Goal: Task Accomplishment & Management: Manage account settings

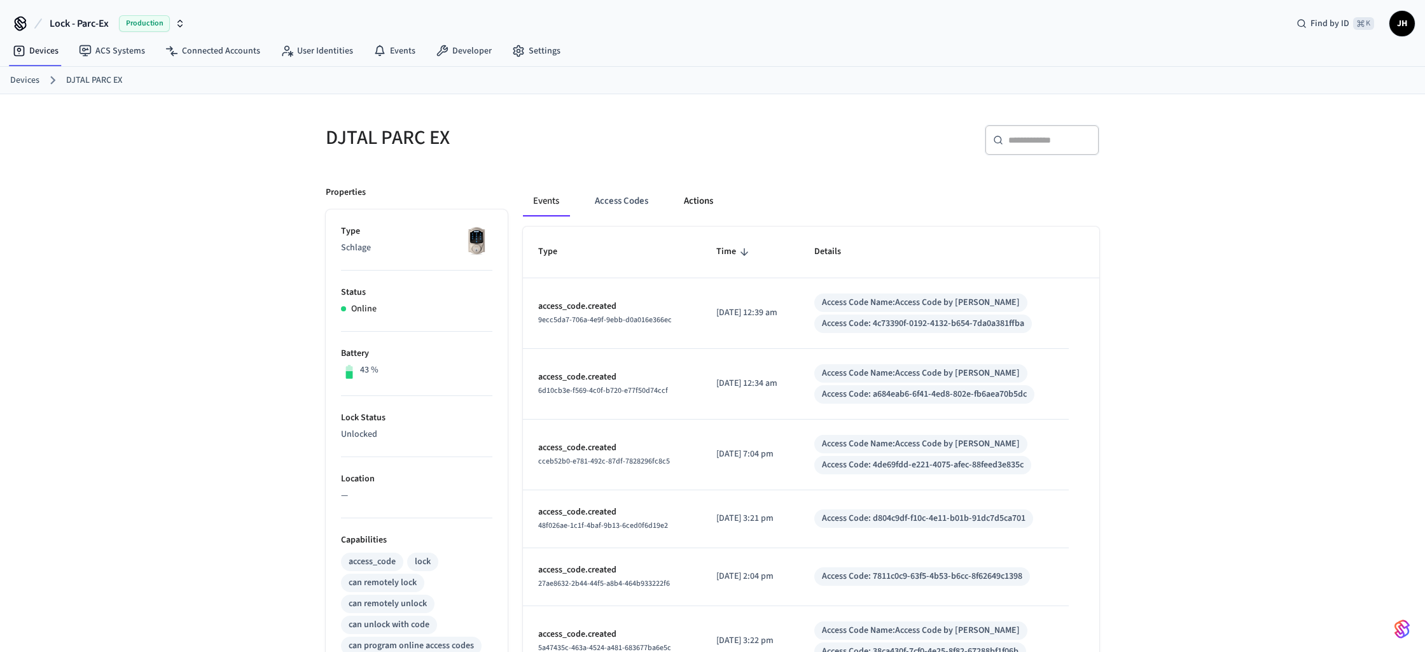
click at [696, 202] on button "Actions" at bounding box center [699, 201] width 50 height 31
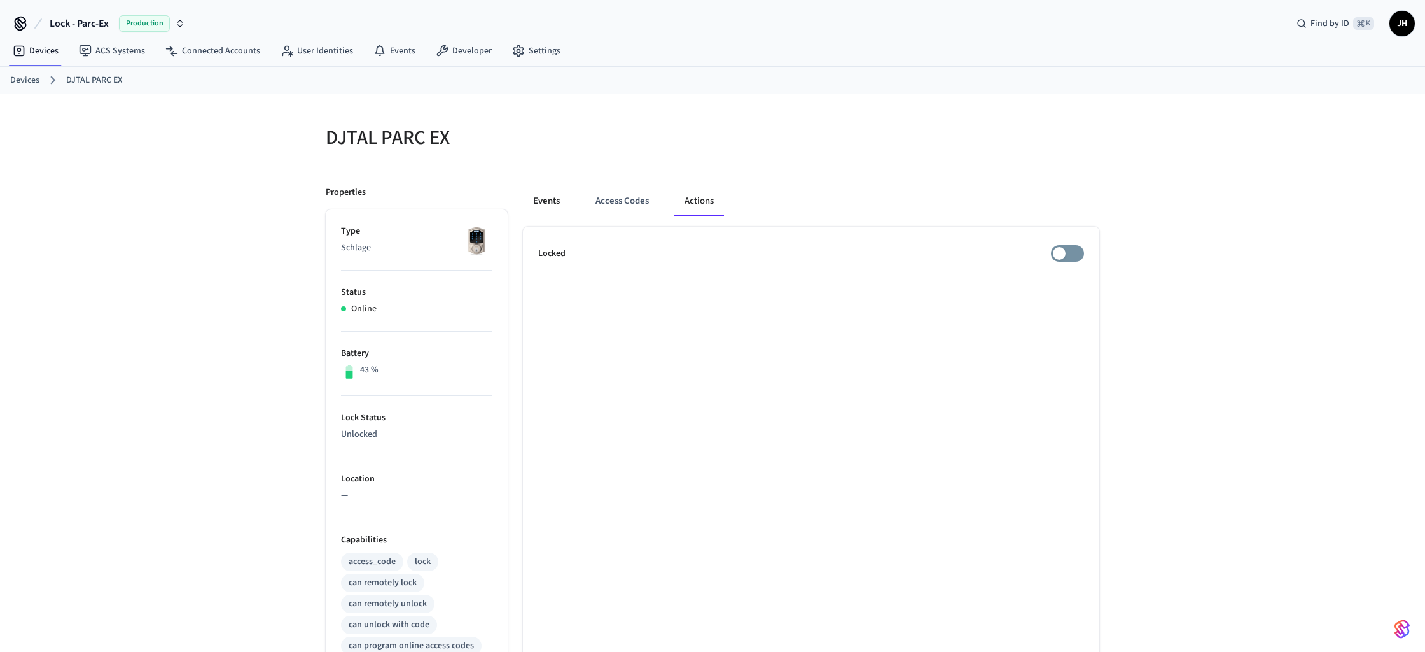
drag, startPoint x: 525, startPoint y: 192, endPoint x: 543, endPoint y: 203, distance: 21.7
click at [529, 195] on button "Events" at bounding box center [546, 201] width 47 height 31
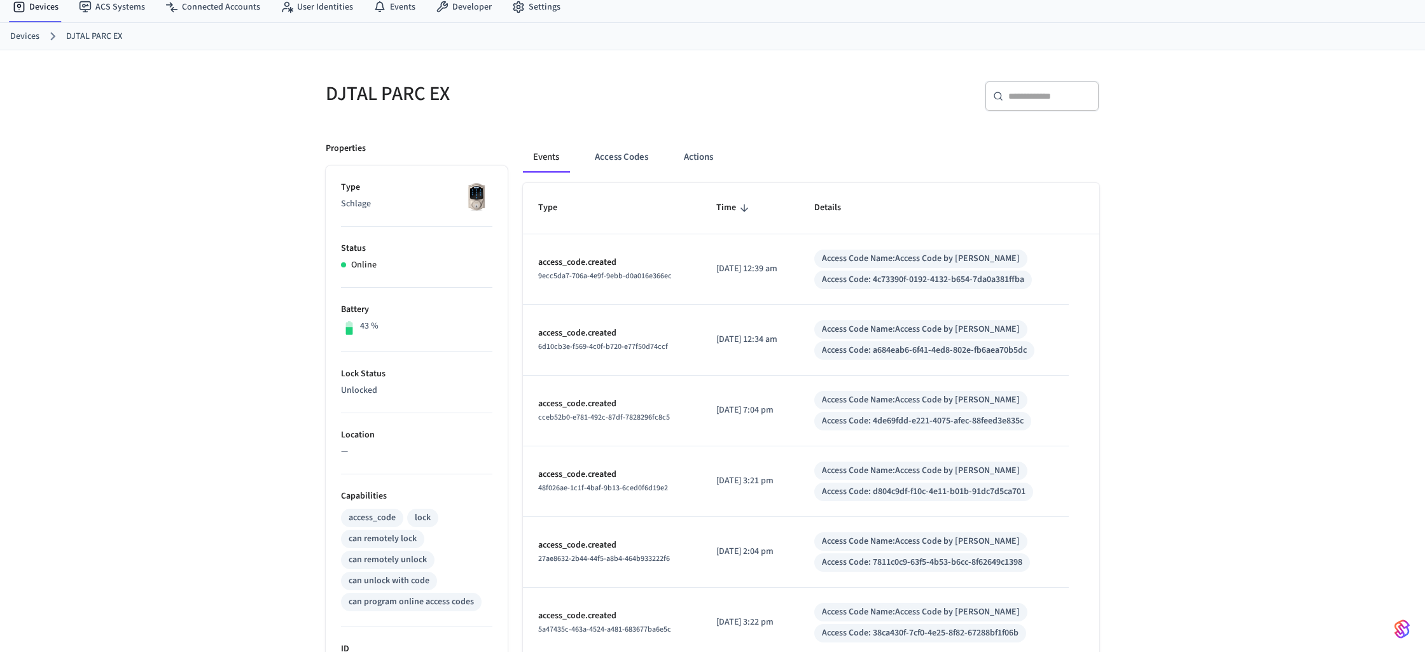
scroll to position [47, 0]
click at [630, 150] on button "Access Codes" at bounding box center [622, 154] width 74 height 31
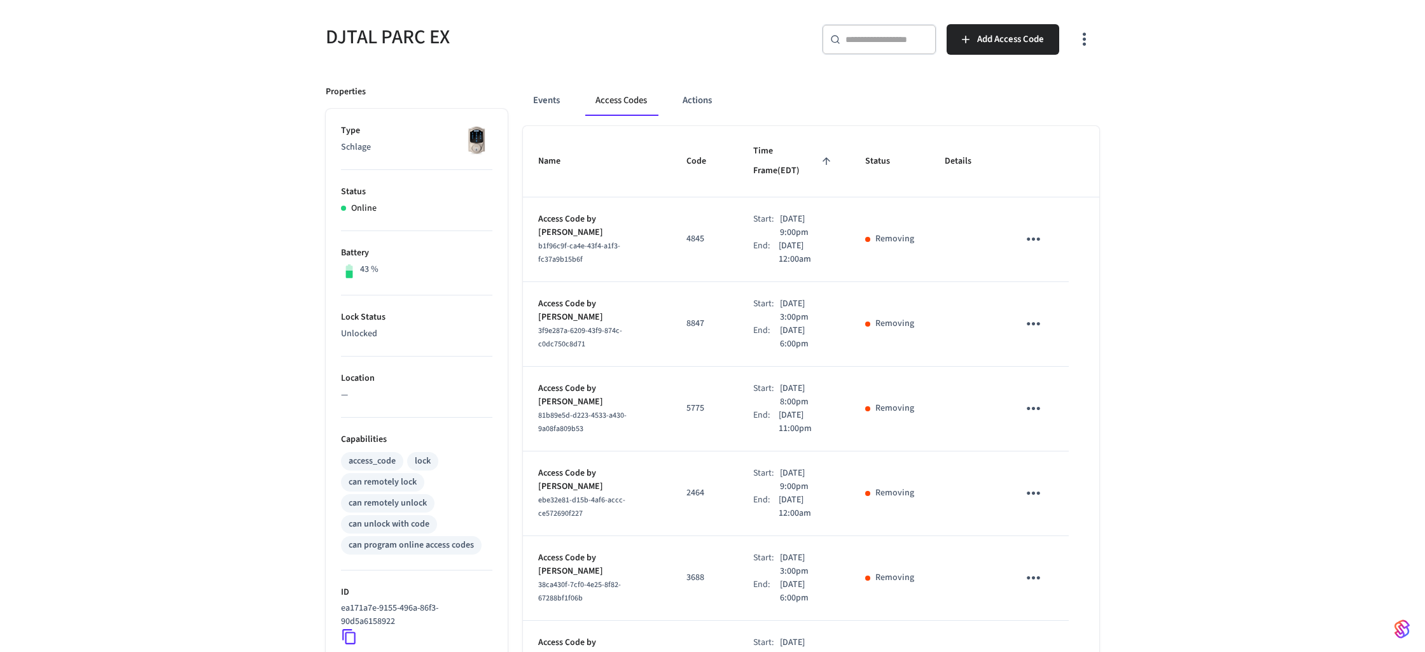
scroll to position [99, 0]
click at [708, 109] on button "Actions" at bounding box center [698, 102] width 50 height 31
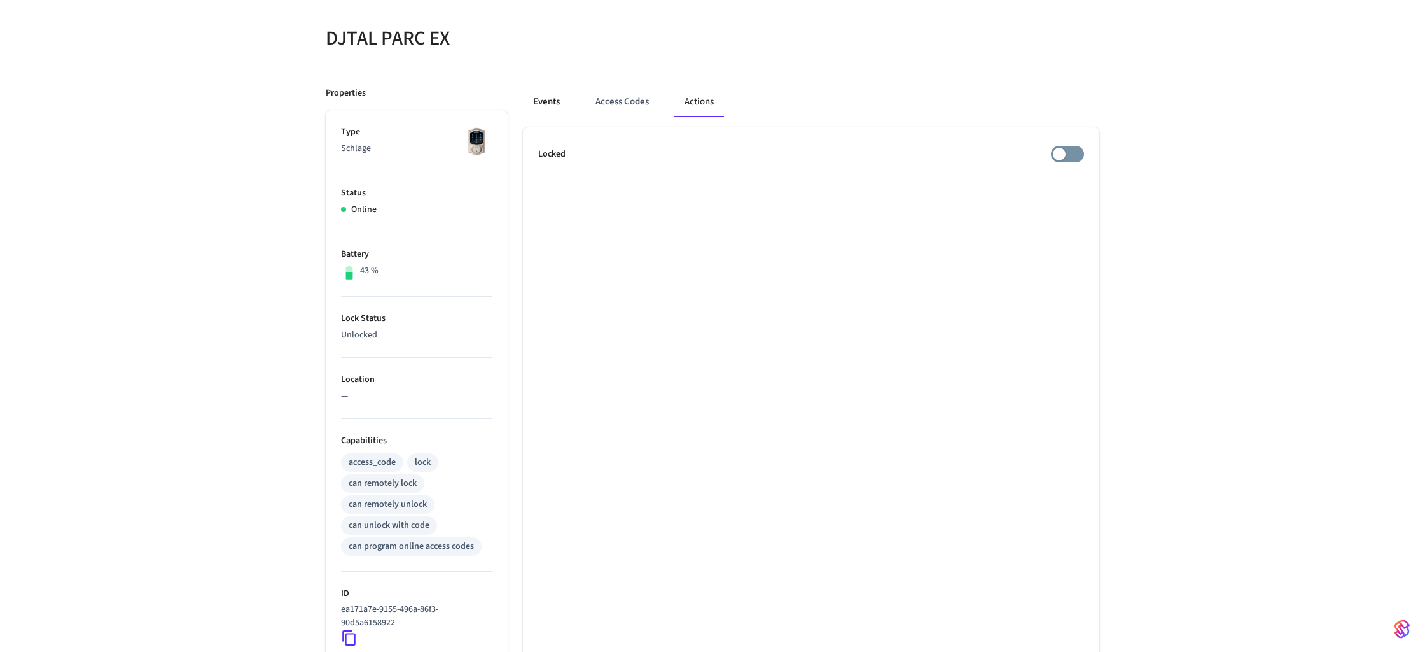
click at [541, 101] on button "Events" at bounding box center [546, 102] width 47 height 31
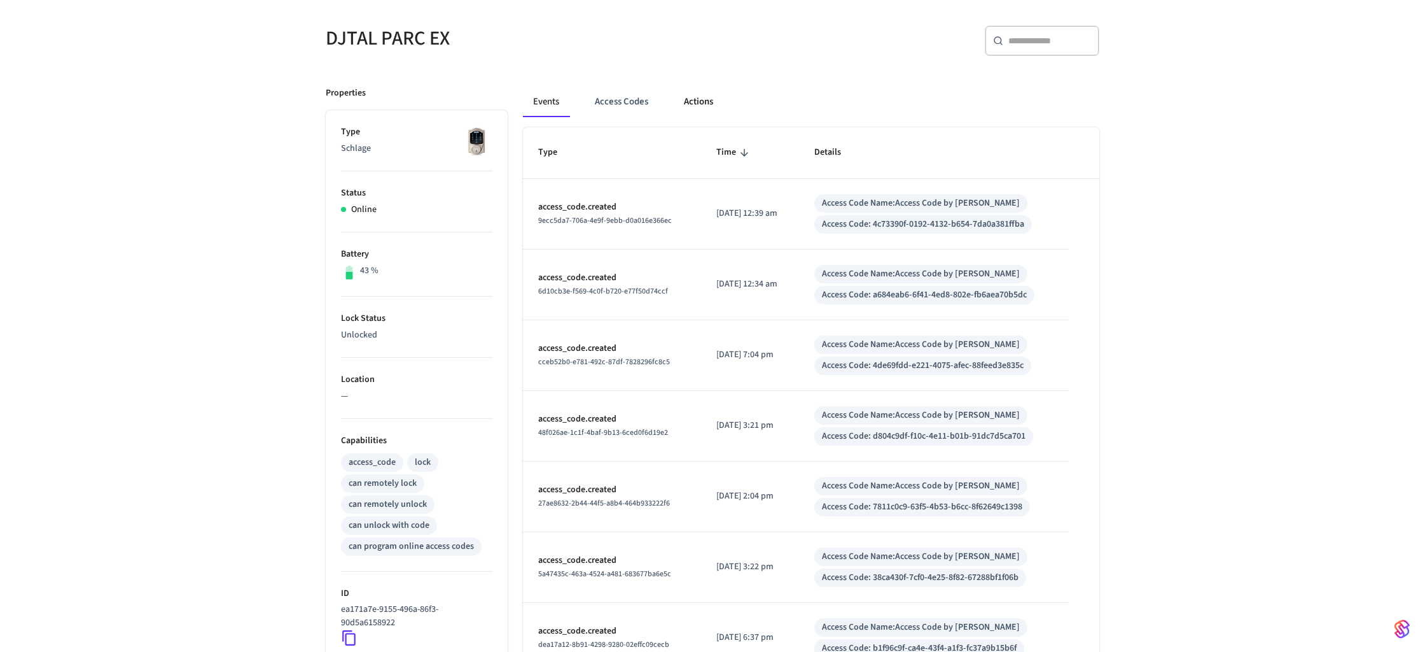
click at [697, 105] on button "Actions" at bounding box center [699, 102] width 50 height 31
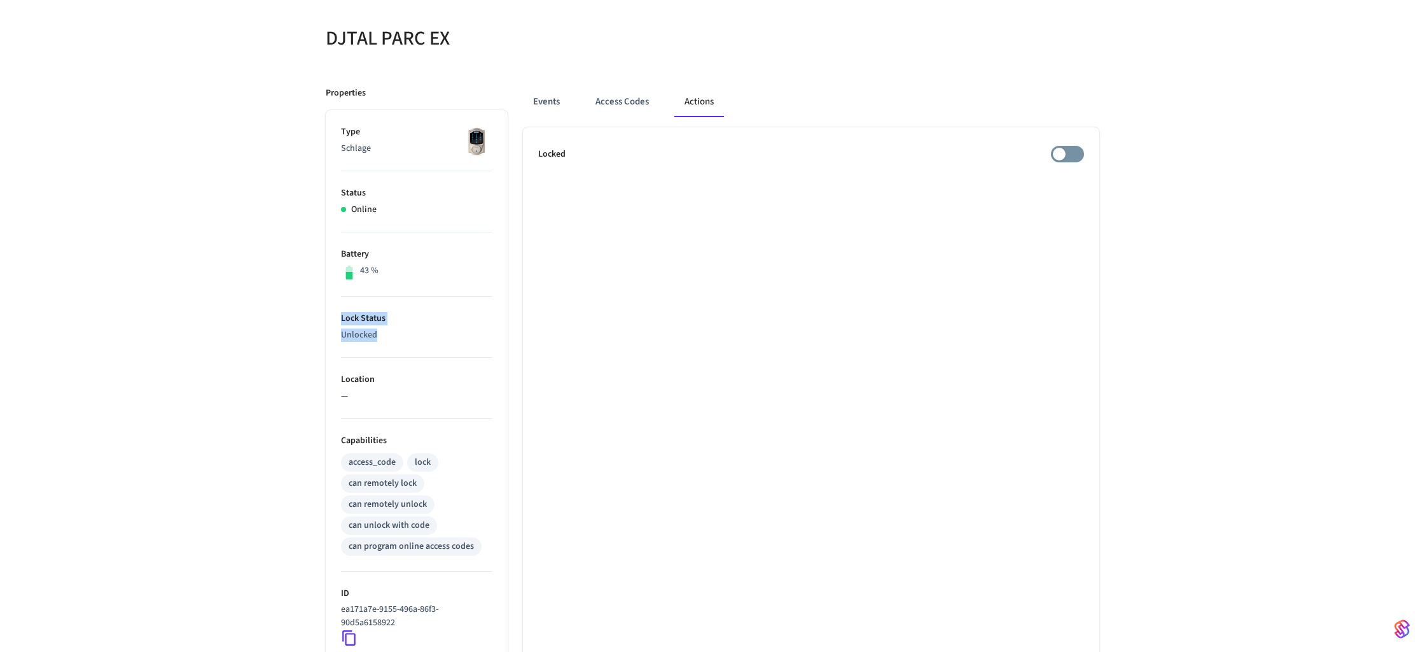
drag, startPoint x: 342, startPoint y: 323, endPoint x: 438, endPoint y: 341, distance: 97.7
click at [438, 341] on li "Lock Status Unlocked" at bounding box center [416, 327] width 151 height 61
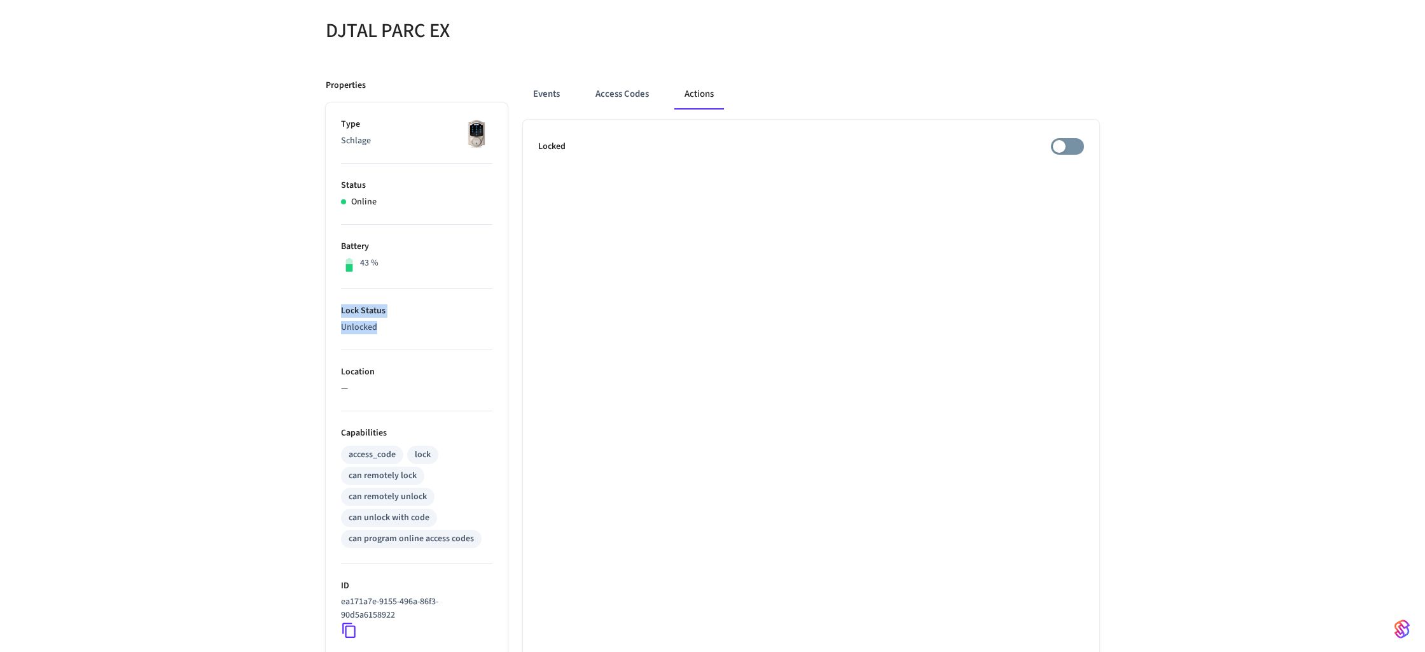
scroll to position [0, 0]
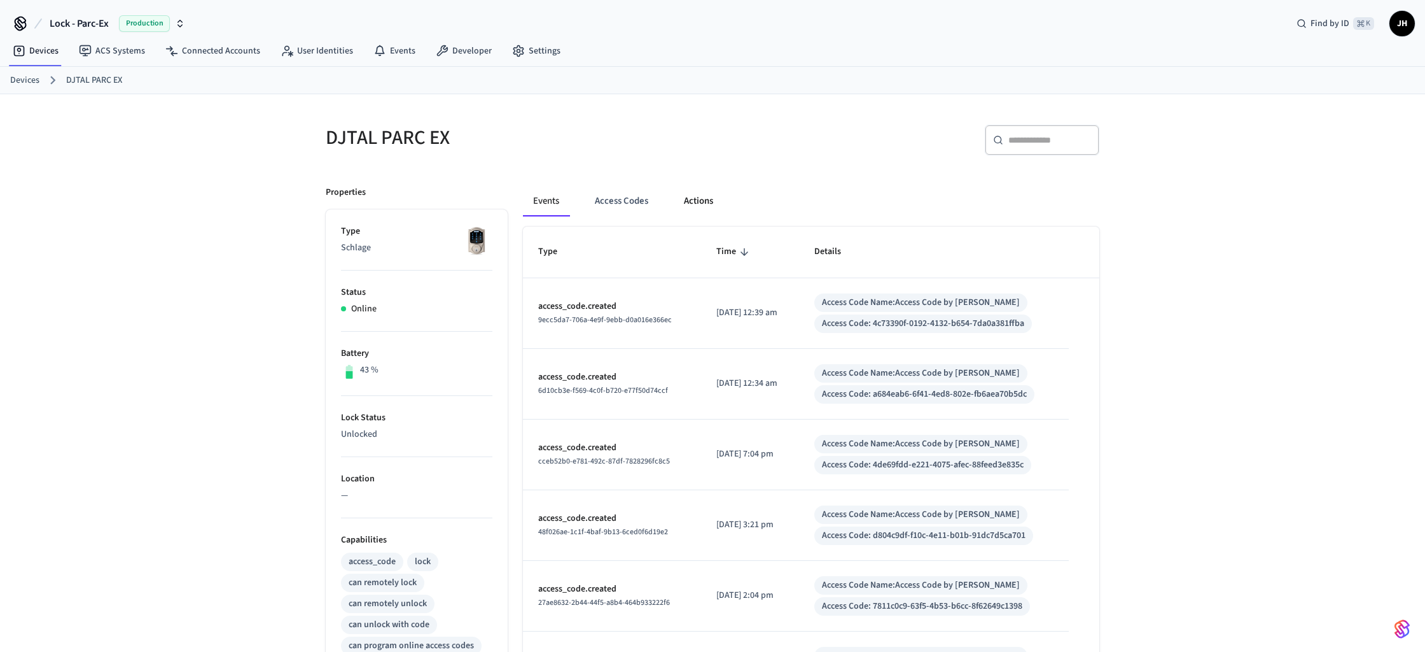
click at [705, 188] on button "Actions" at bounding box center [699, 201] width 50 height 31
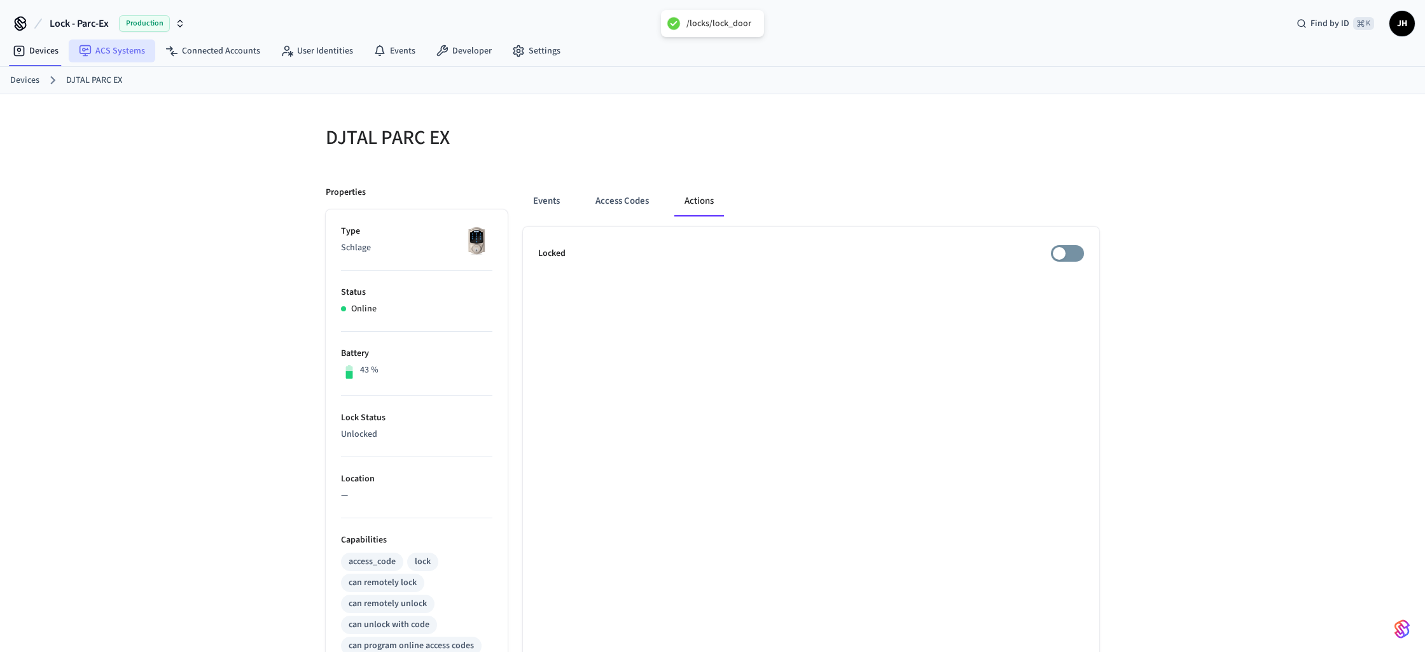
click at [112, 54] on link "ACS Systems" at bounding box center [112, 50] width 87 height 23
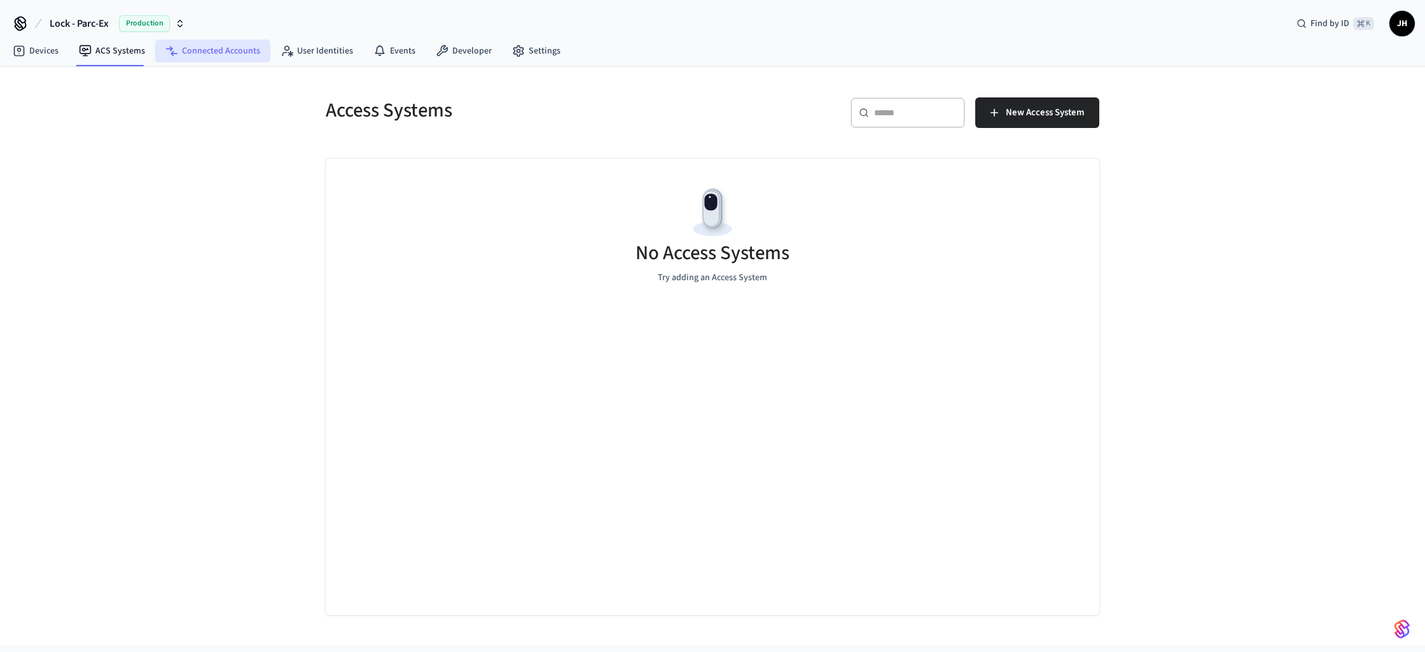
click at [210, 55] on link "Connected Accounts" at bounding box center [212, 50] width 115 height 23
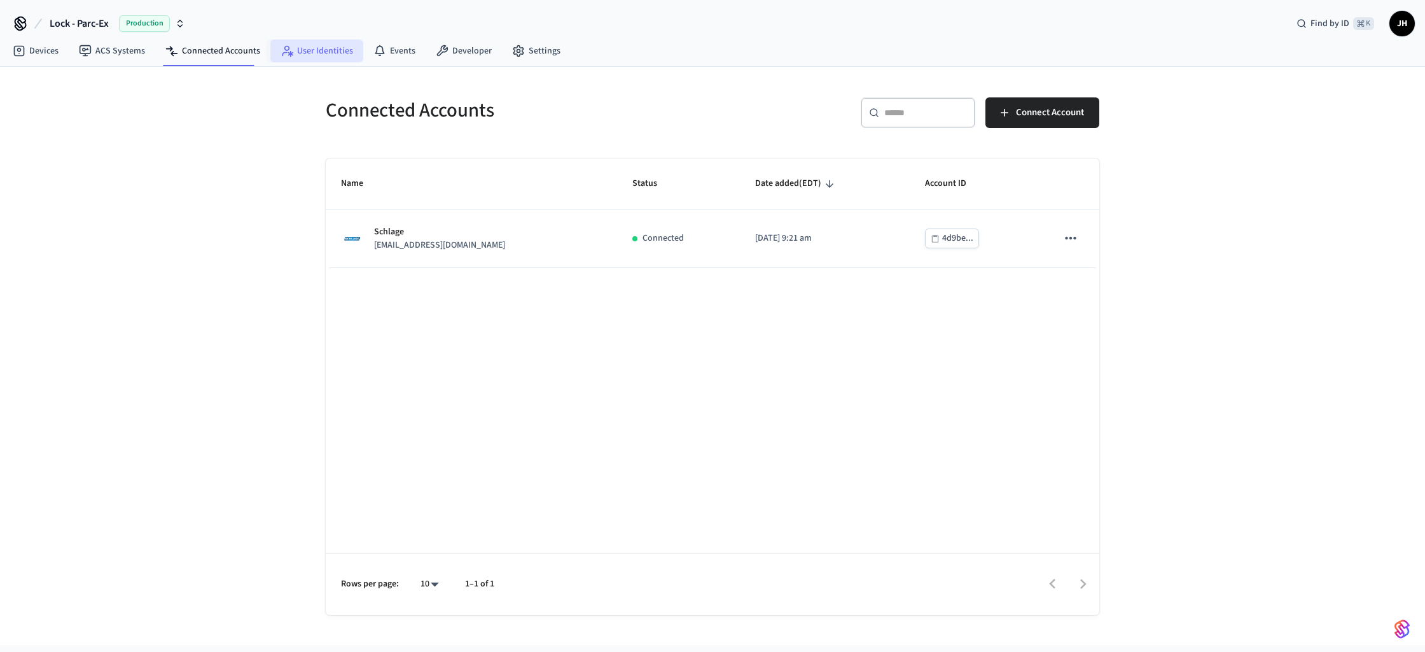
click at [307, 50] on link "User Identities" at bounding box center [316, 50] width 93 height 23
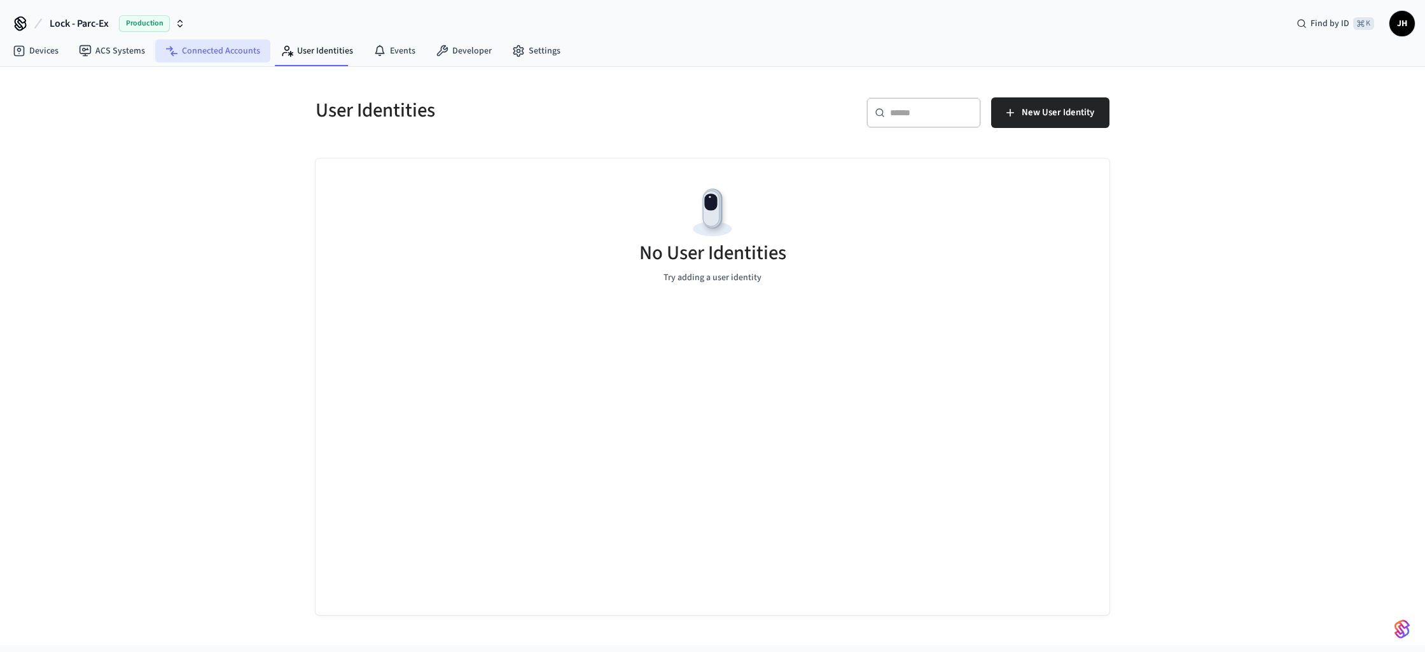
click at [201, 52] on link "Connected Accounts" at bounding box center [212, 50] width 115 height 23
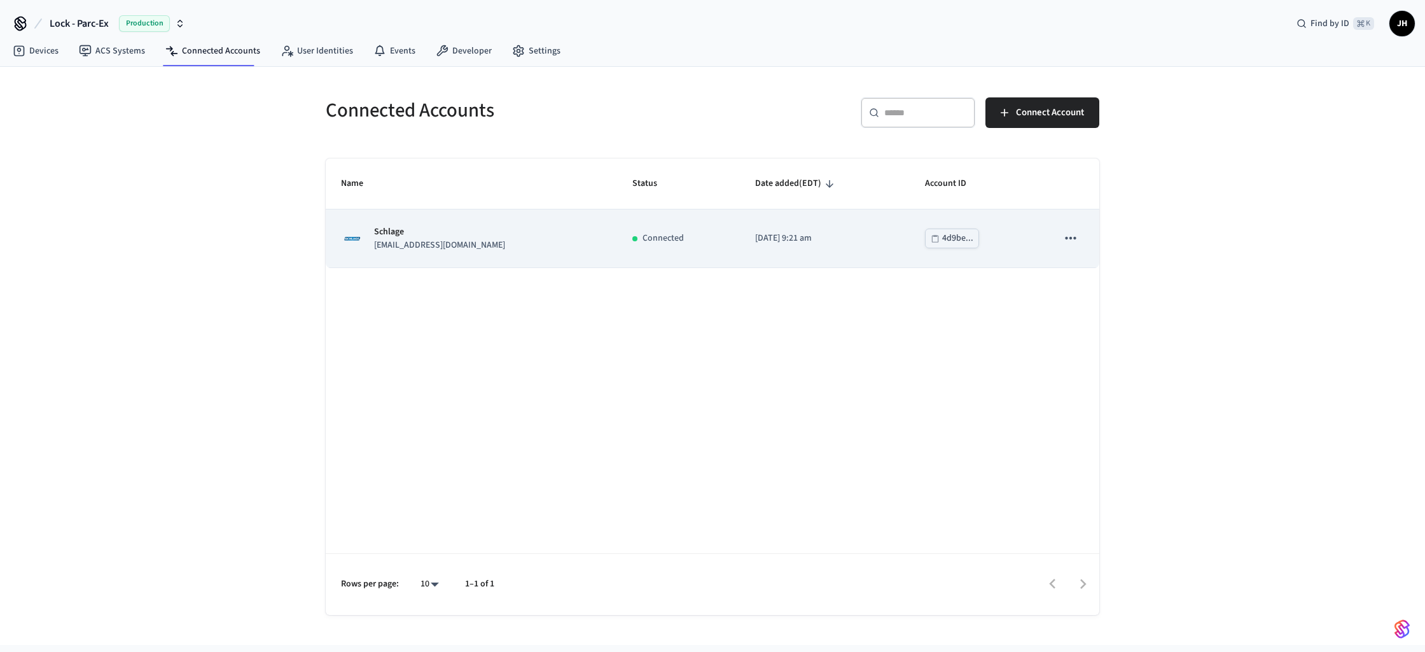
click at [1075, 235] on icon "sticky table" at bounding box center [1071, 238] width 17 height 17
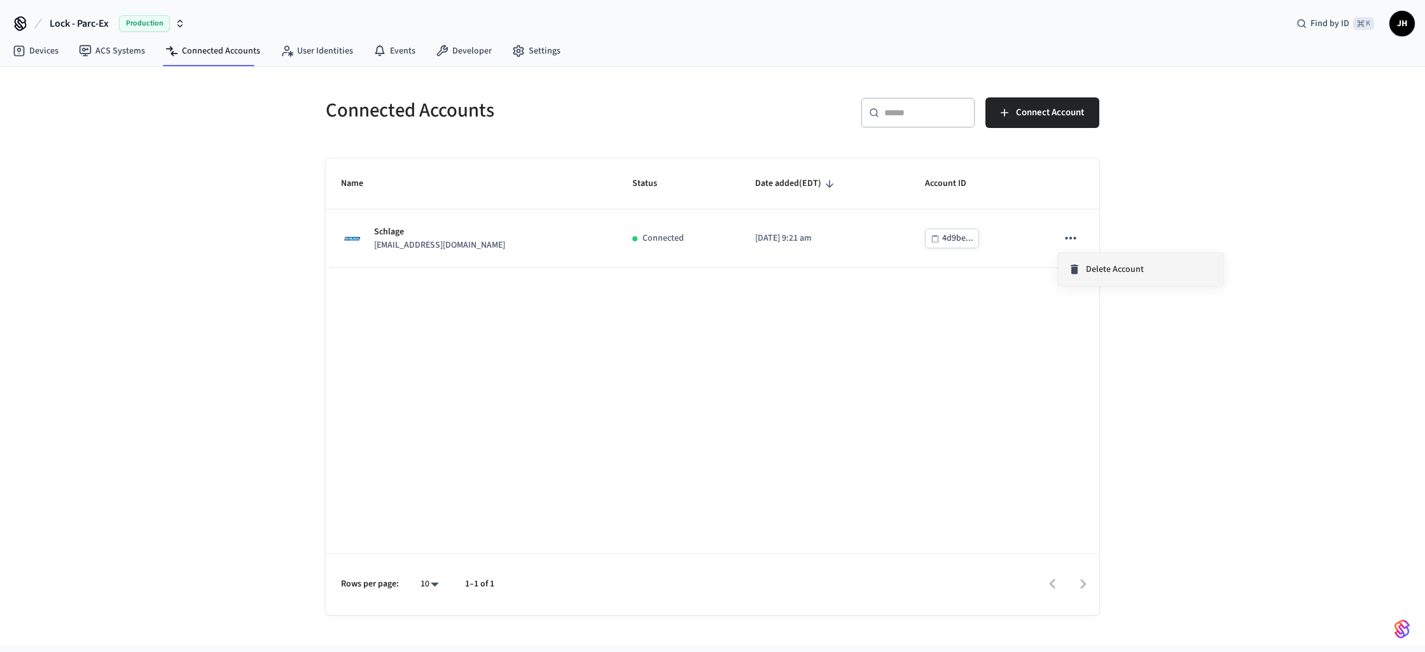
click at [1100, 269] on span "Delete Account" at bounding box center [1115, 269] width 58 height 13
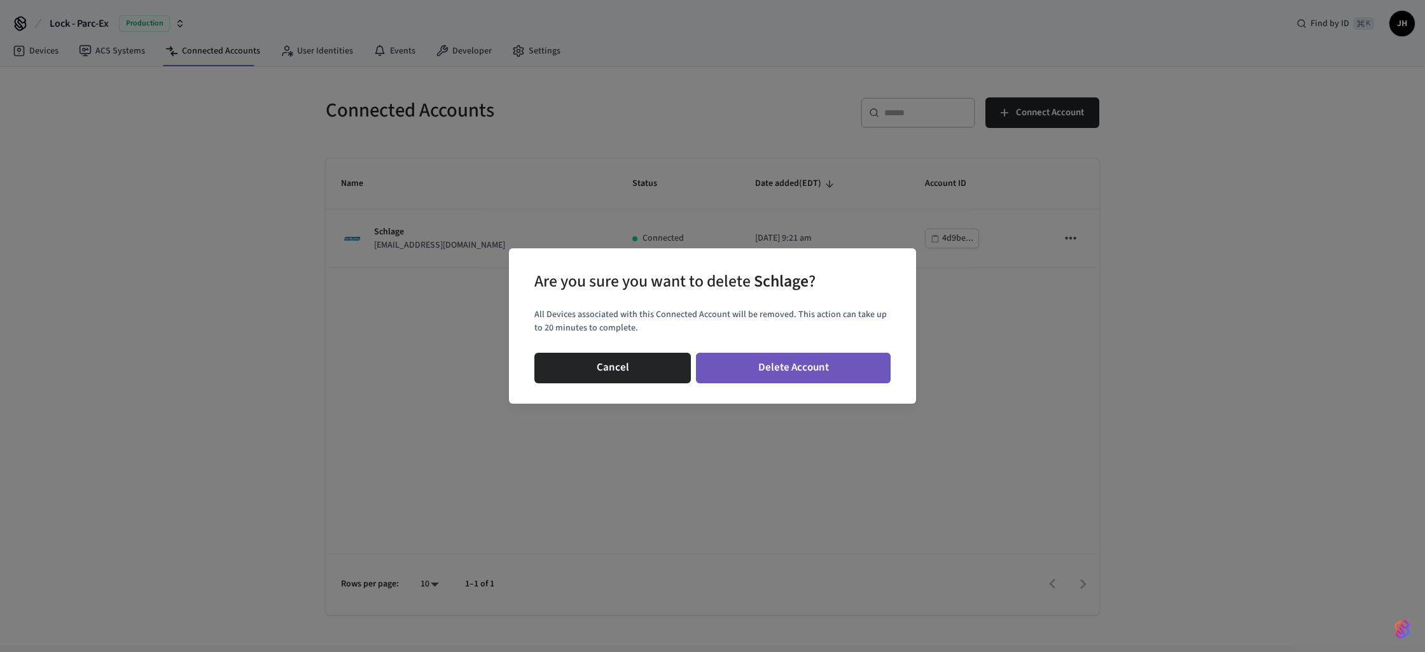
click at [829, 369] on button "Delete Account" at bounding box center [793, 368] width 195 height 31
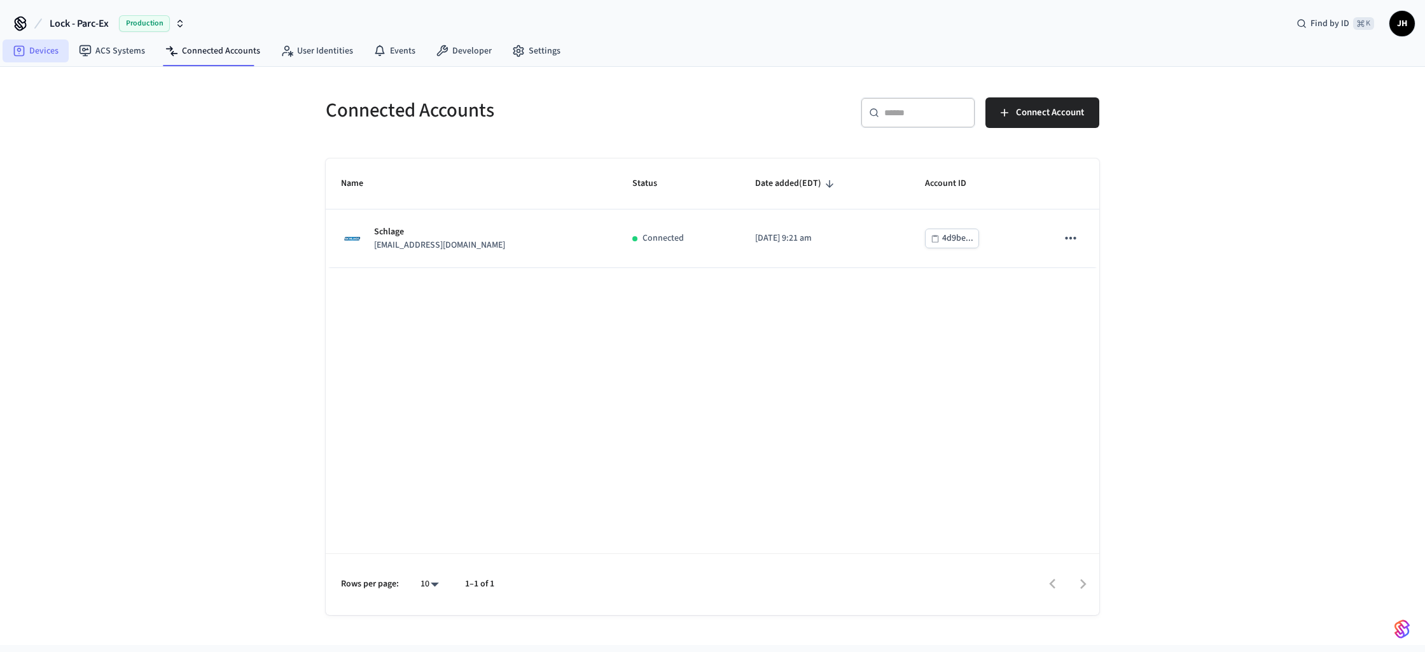
click at [41, 50] on link "Devices" at bounding box center [36, 50] width 66 height 23
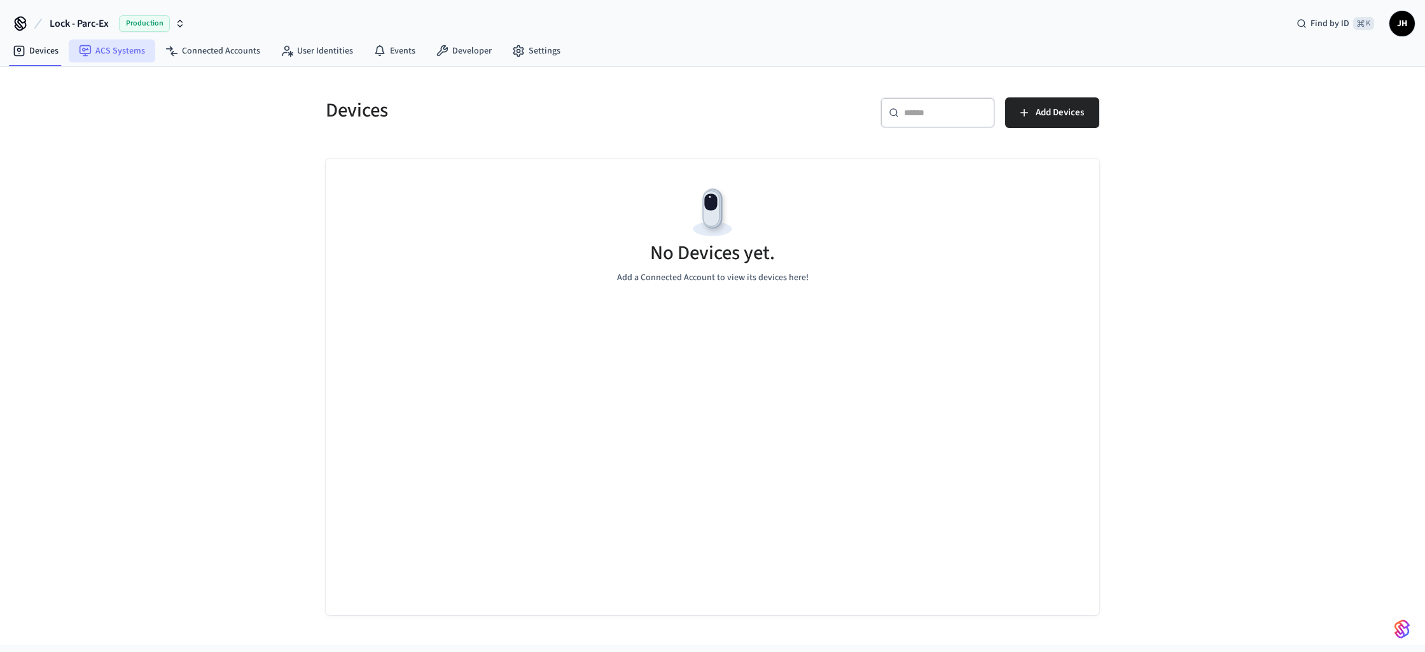
click at [96, 53] on link "ACS Systems" at bounding box center [112, 50] width 87 height 23
click at [190, 50] on link "Connected Accounts" at bounding box center [212, 50] width 115 height 23
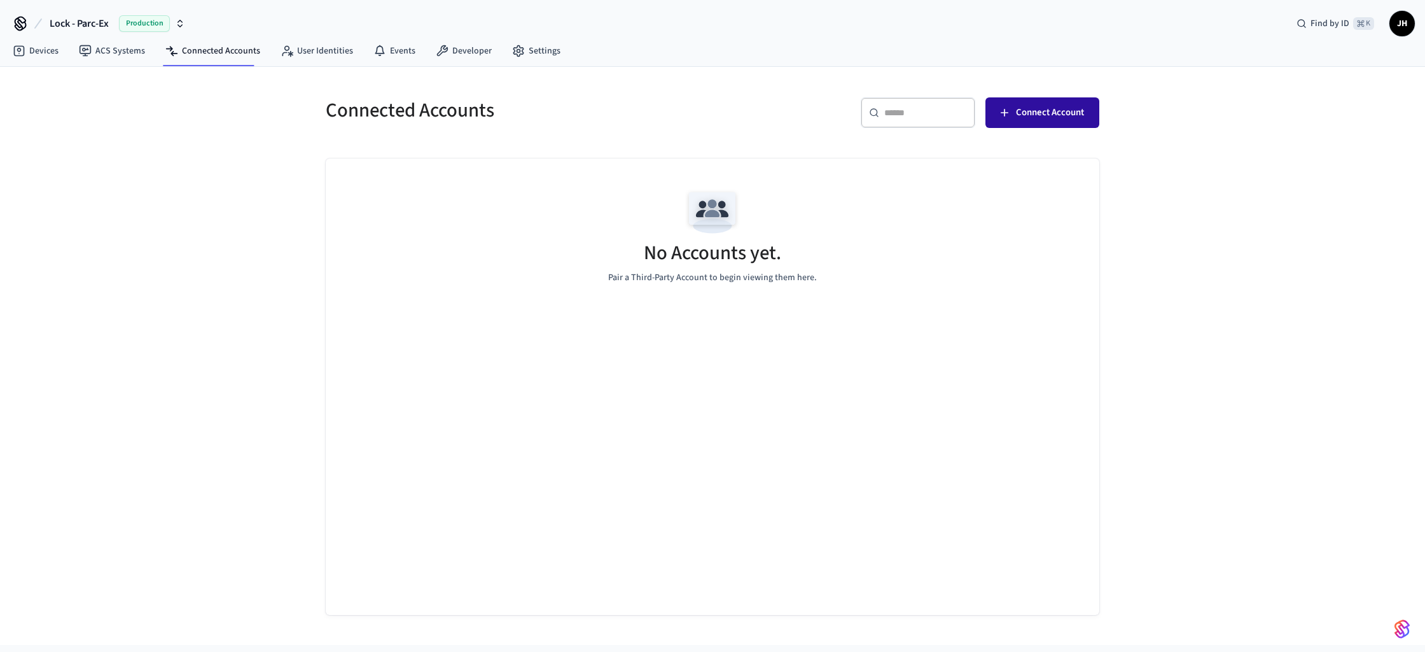
click at [1025, 113] on span "Connect Account" at bounding box center [1050, 112] width 68 height 17
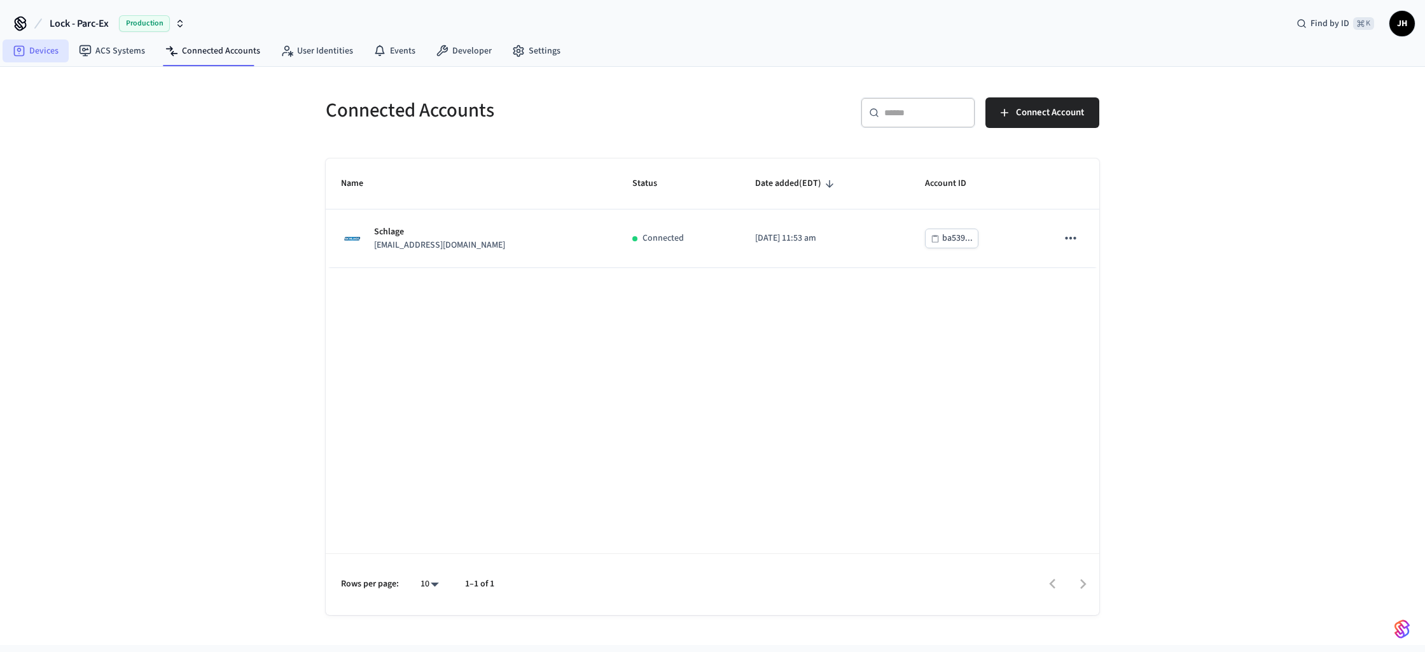
click at [45, 52] on link "Devices" at bounding box center [36, 50] width 66 height 23
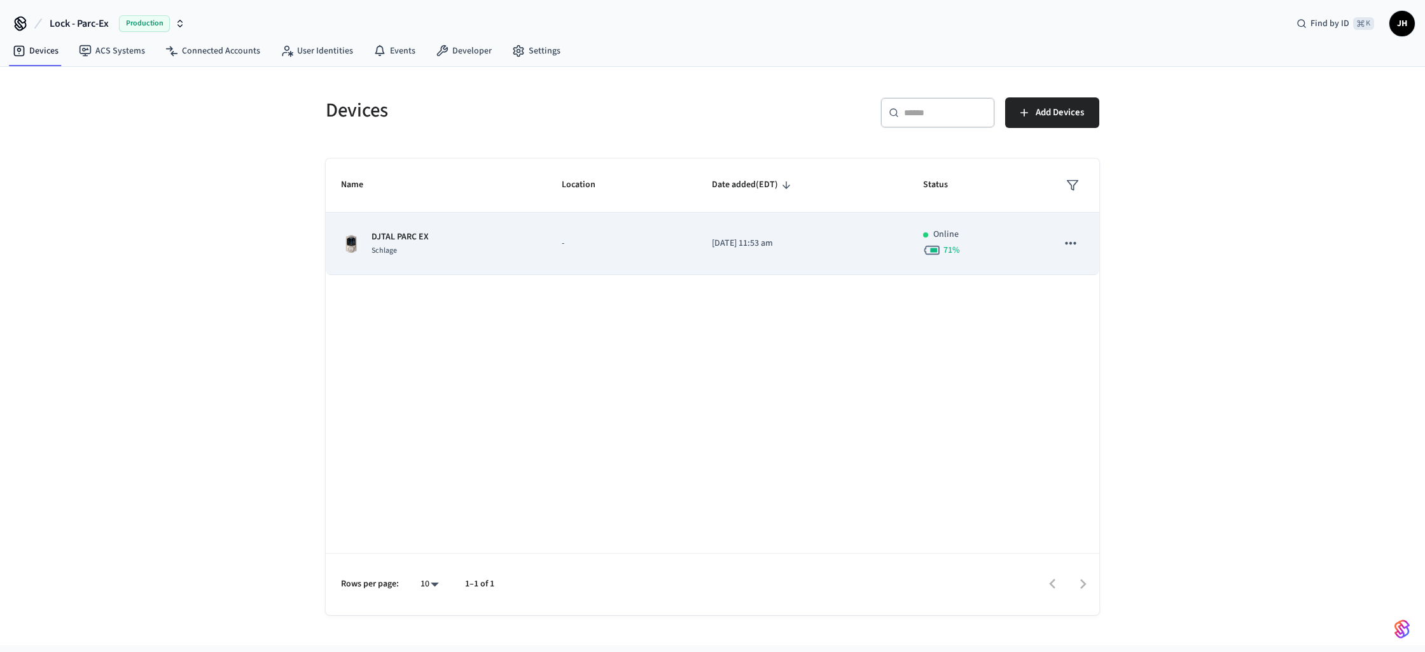
click at [718, 248] on p "2025/09/08 at 11:53 am" at bounding box center [802, 243] width 181 height 13
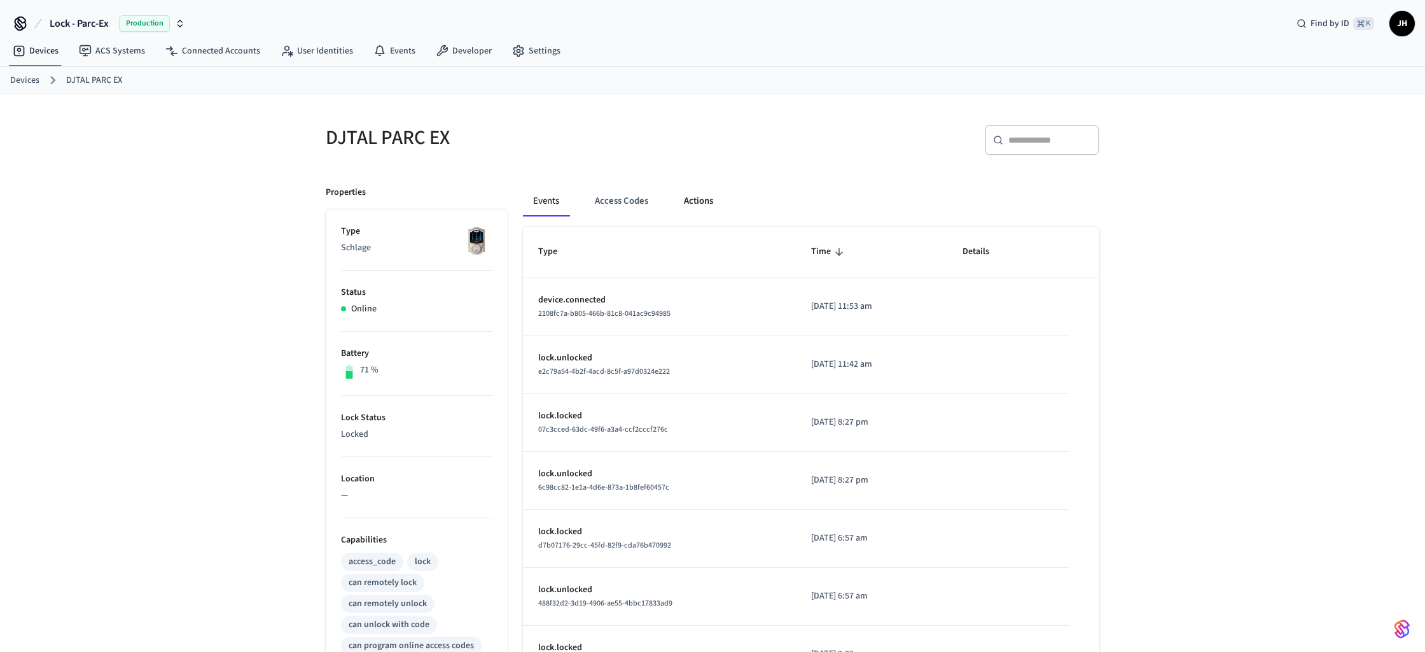
click at [706, 200] on button "Actions" at bounding box center [699, 201] width 50 height 31
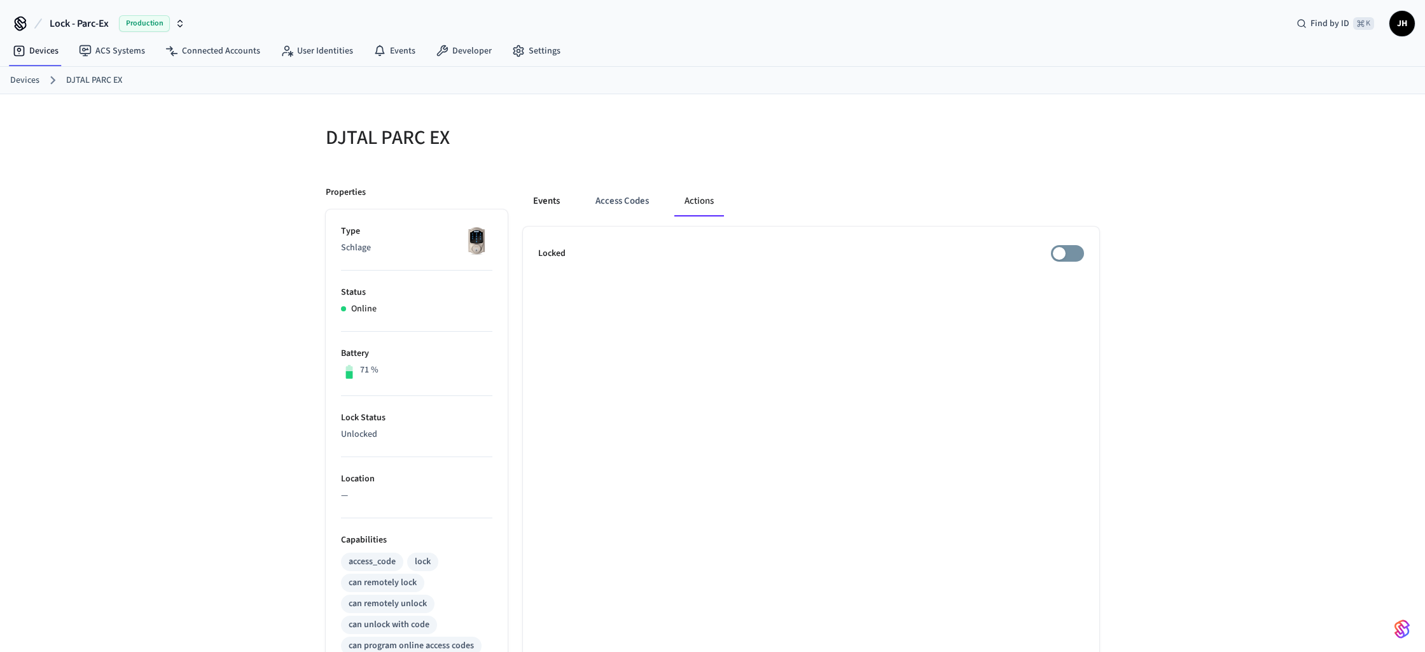
click at [565, 201] on button "Events" at bounding box center [546, 201] width 47 height 31
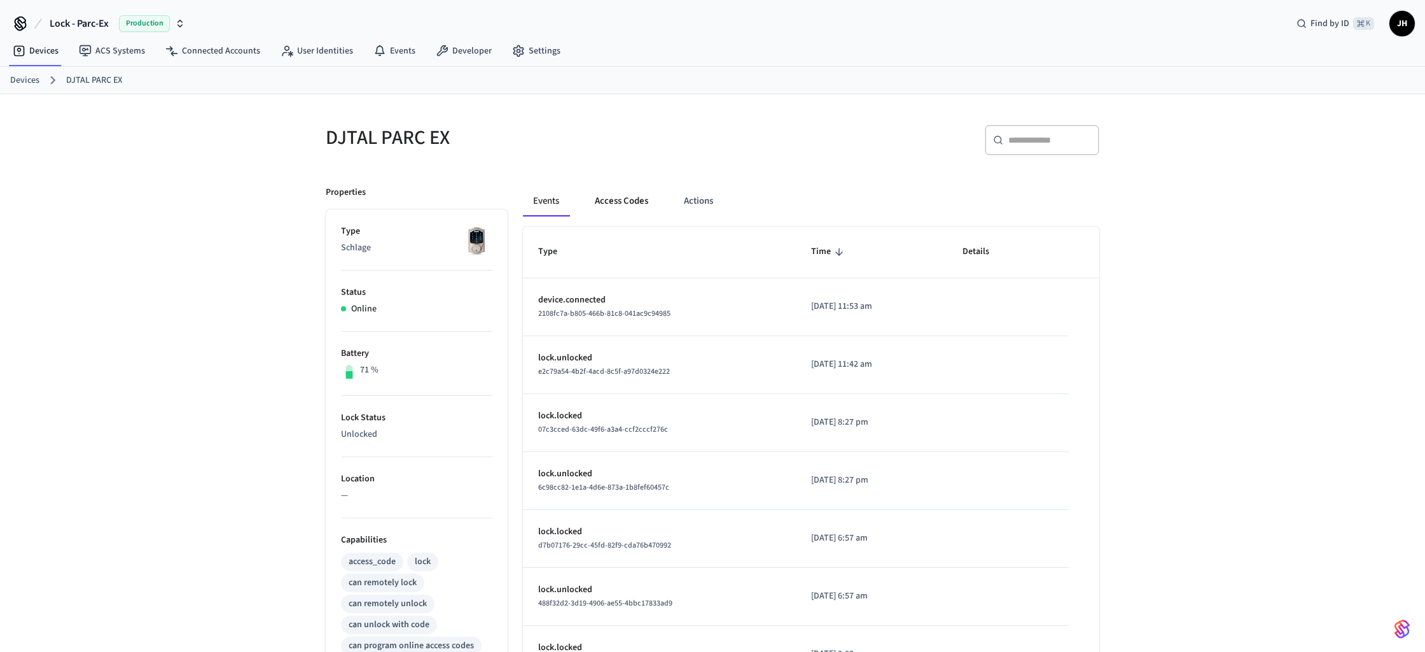
click at [616, 192] on button "Access Codes" at bounding box center [622, 201] width 74 height 31
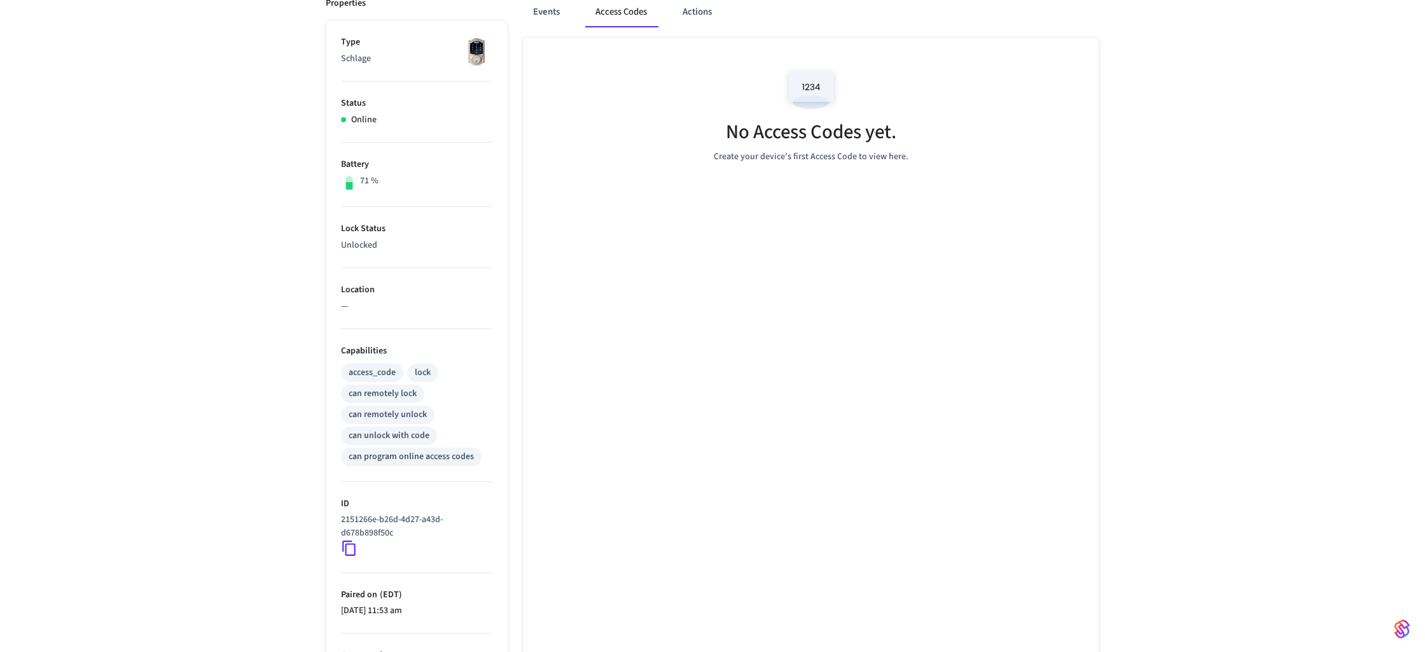
scroll to position [292, 0]
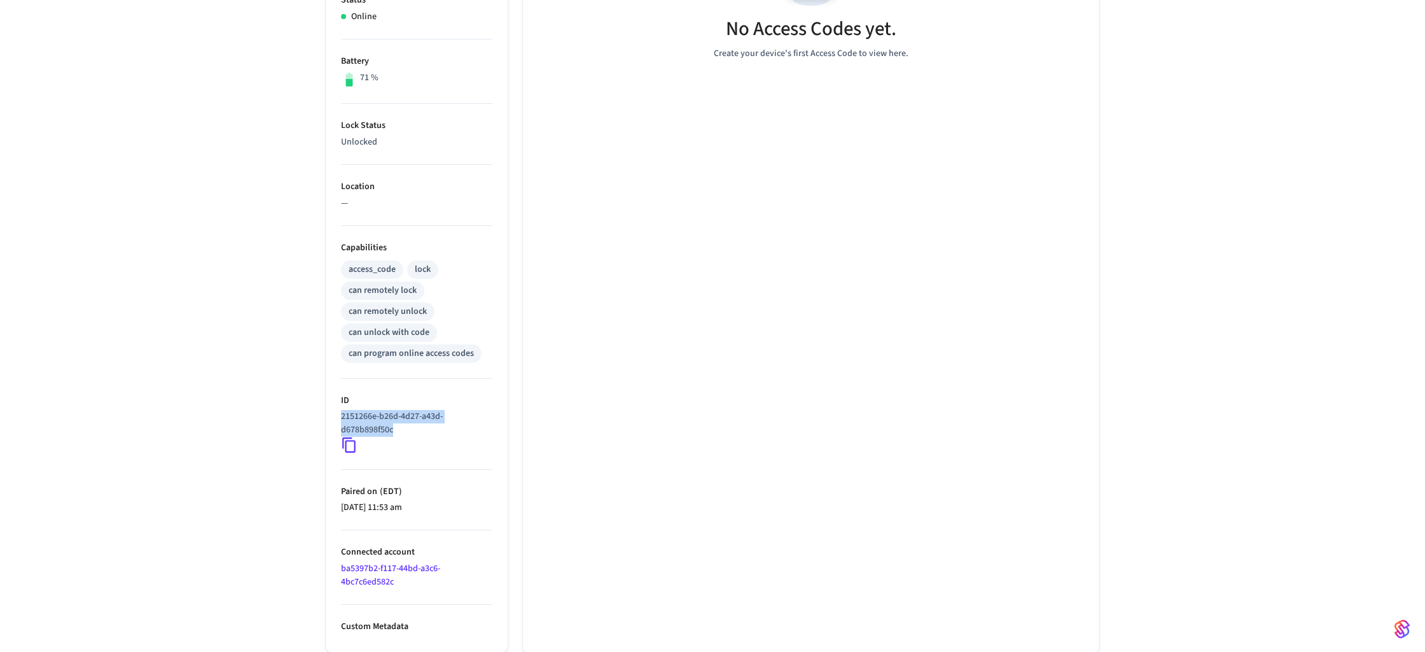
drag, startPoint x: 341, startPoint y: 415, endPoint x: 405, endPoint y: 428, distance: 65.6
click at [405, 428] on p "2151266e-b26d-4d27-a43d-d678b898f50c" at bounding box center [414, 423] width 146 height 27
copy p "2151266e-b26d-4d27-a43d-d678b898f50c"
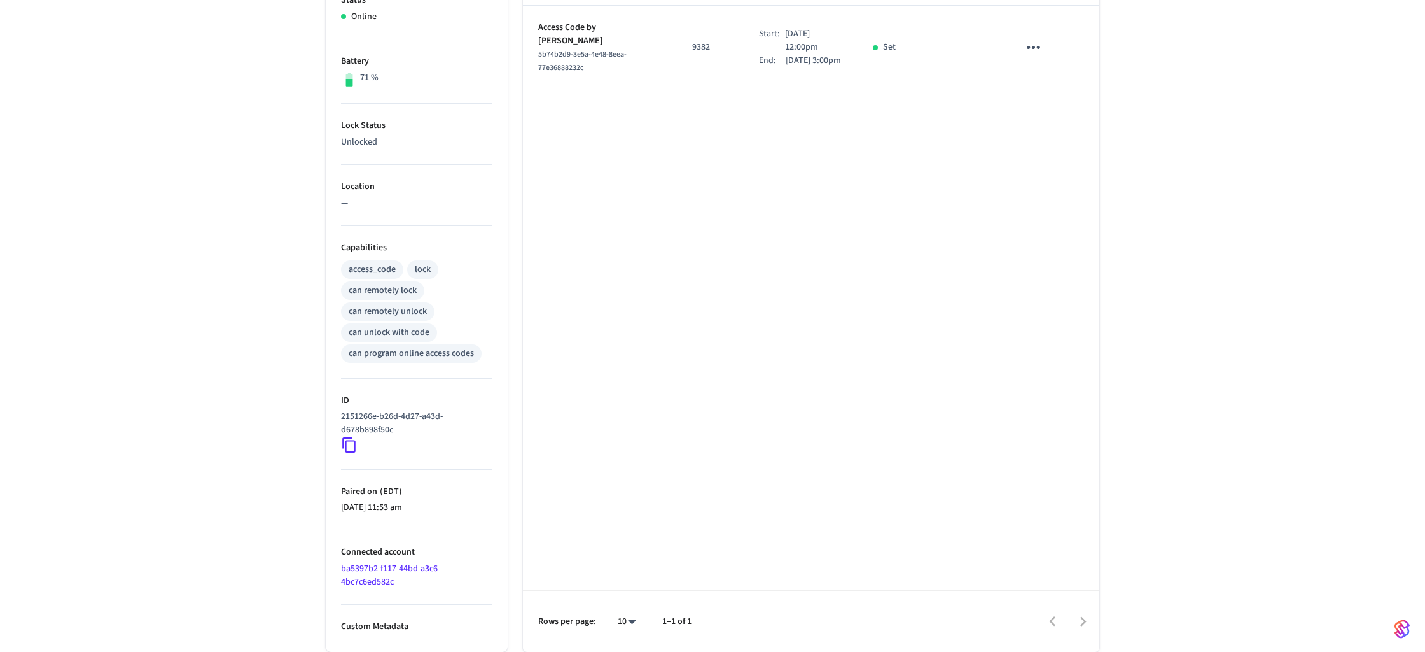
click at [907, 204] on div "Name Code Time Frame (EDT) Status Details Access Code by Zapier 5b74b2d9-3e5a-4…" at bounding box center [811, 292] width 577 height 717
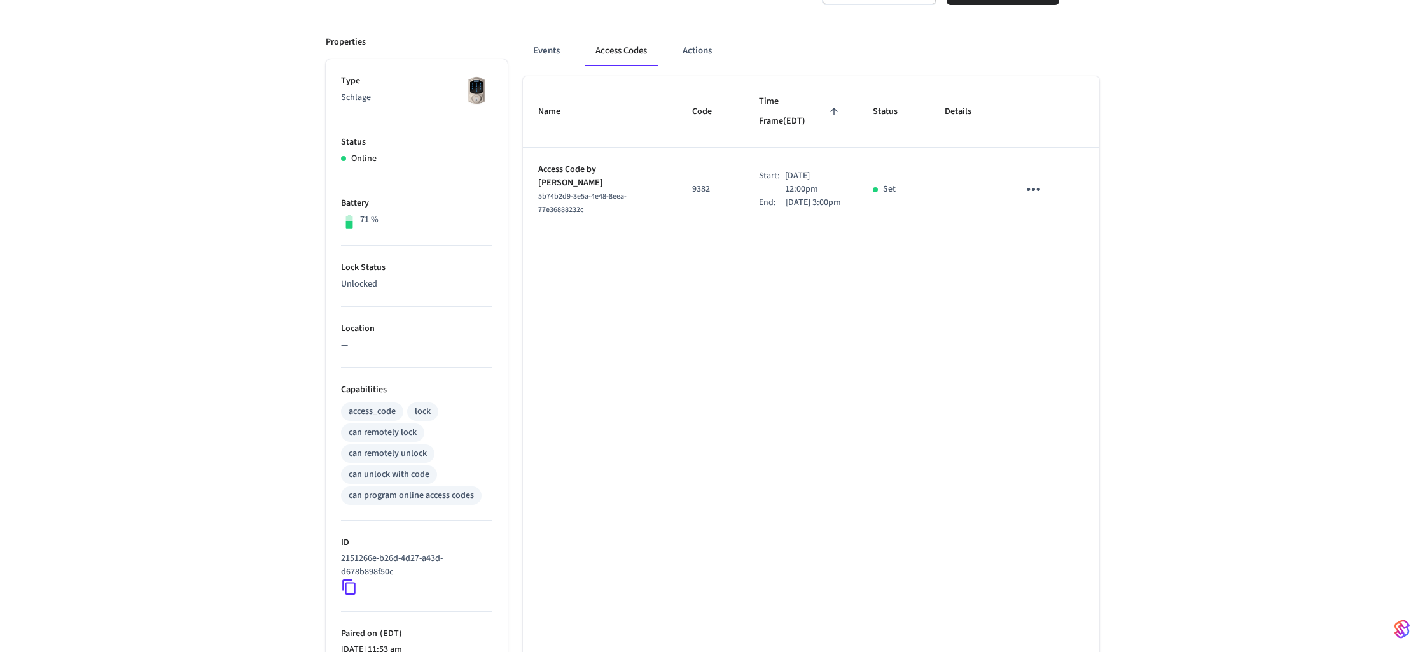
scroll to position [0, 0]
